Goal: Task Accomplishment & Management: Complete application form

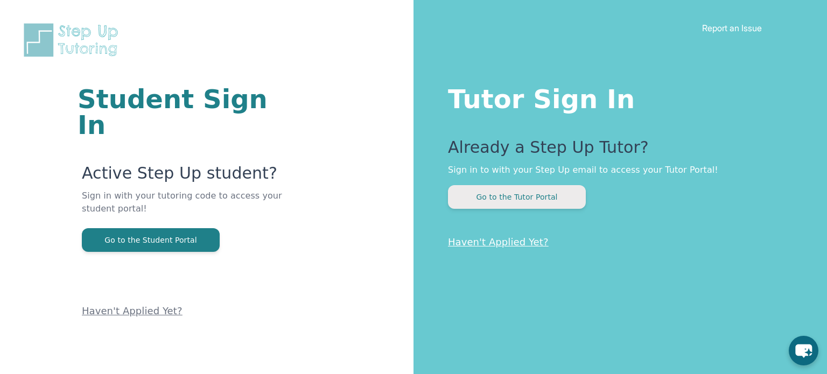
click at [564, 198] on button "Go to the Tutor Portal" at bounding box center [517, 197] width 138 height 24
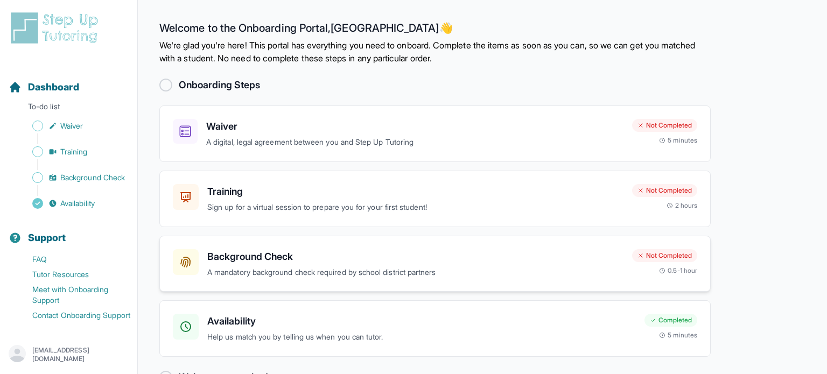
click at [412, 257] on h3 "Background Check" at bounding box center [415, 256] width 416 height 15
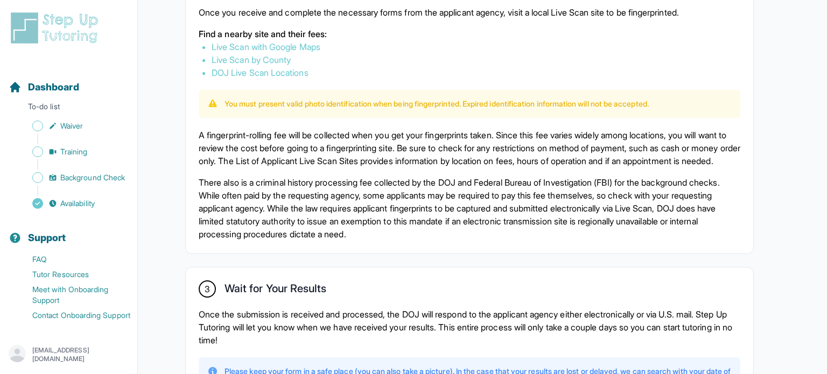
scroll to position [642, 0]
